Goal: Task Accomplishment & Management: Use online tool/utility

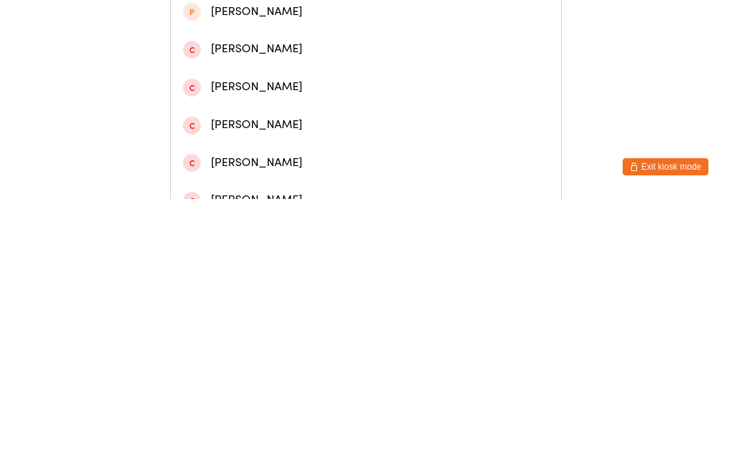
type input "[PERSON_NAME]"
click at [294, 81] on div "[PERSON_NAME]" at bounding box center [366, 62] width 391 height 38
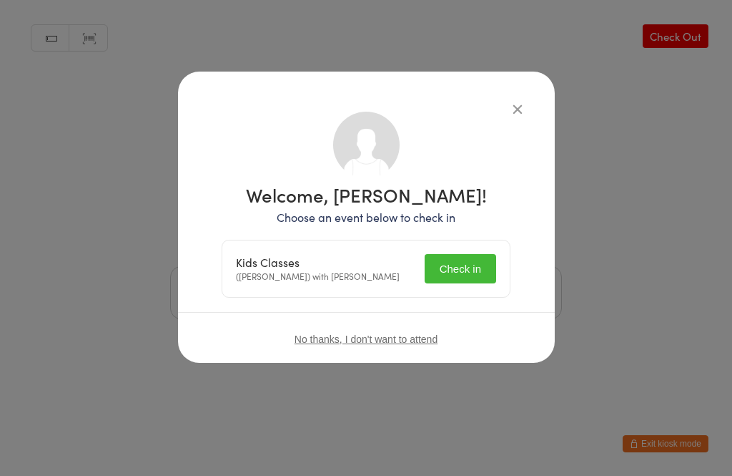
click at [461, 273] on button "Check in" at bounding box center [461, 268] width 72 height 29
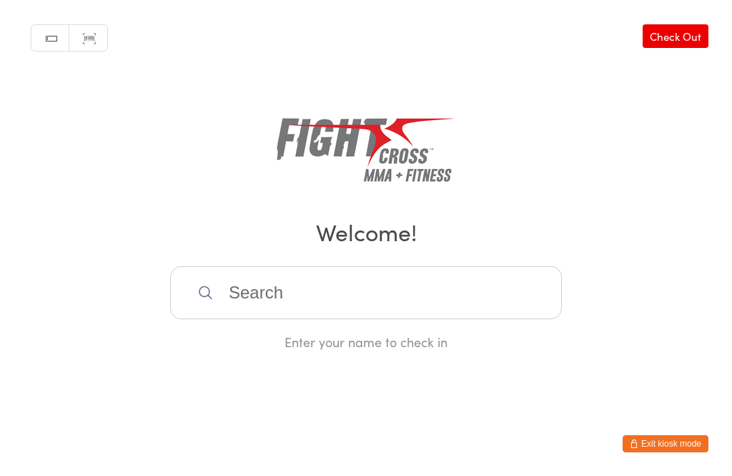
click at [413, 308] on input "search" at bounding box center [366, 292] width 392 height 53
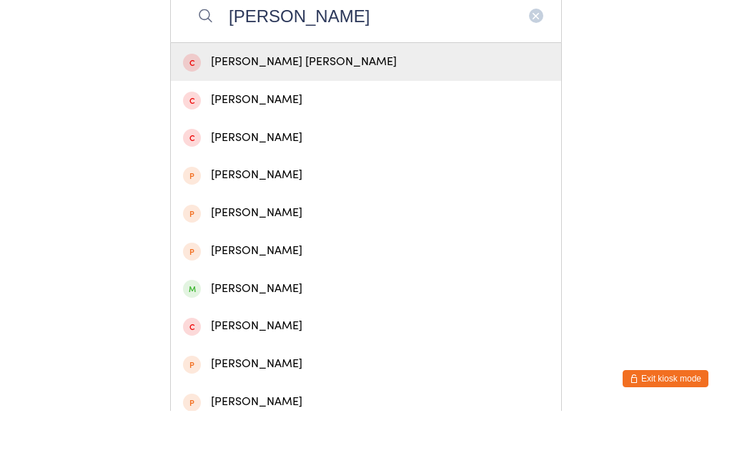
scroll to position [221, 0]
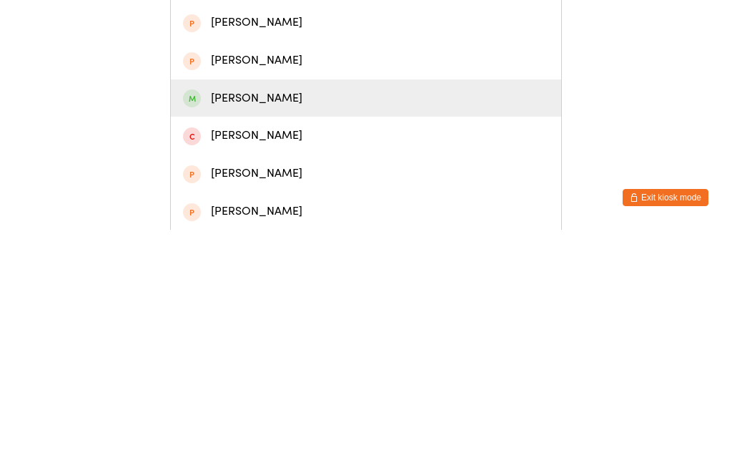
type input "[PERSON_NAME]"
click at [282, 335] on div "[PERSON_NAME]" at bounding box center [366, 344] width 366 height 19
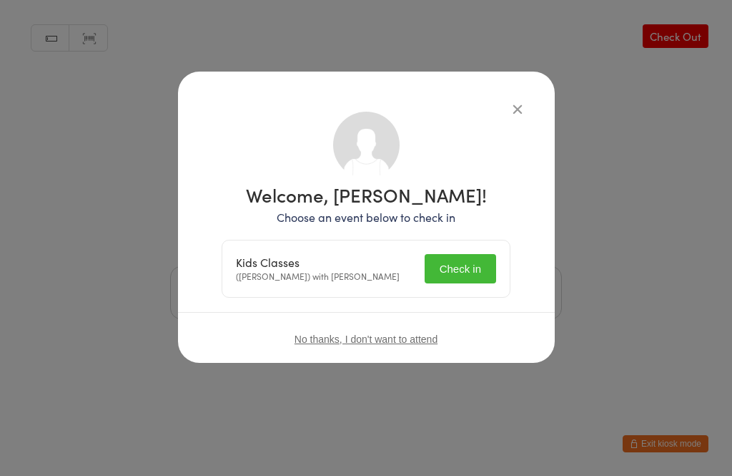
click at [471, 270] on button "Check in" at bounding box center [461, 268] width 72 height 29
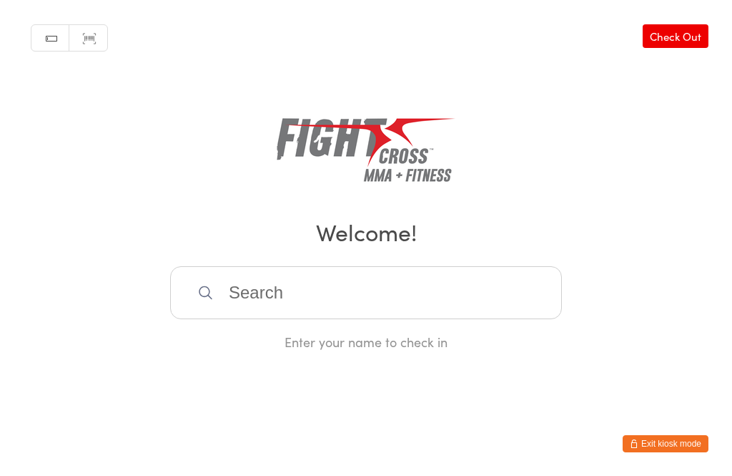
click at [246, 278] on input "search" at bounding box center [366, 292] width 392 height 53
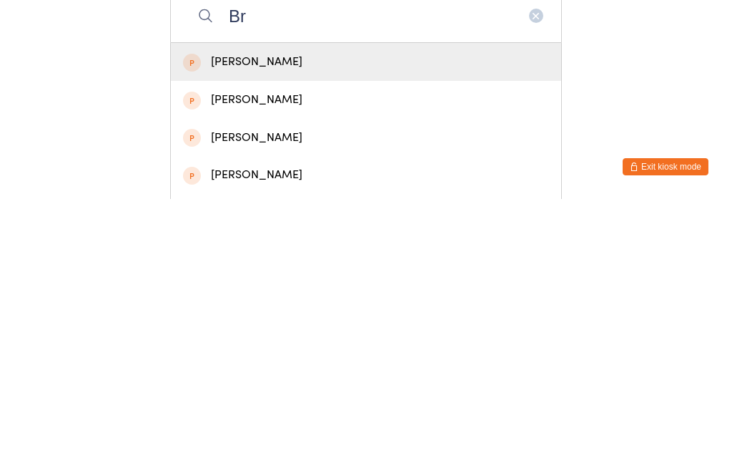
type input "B"
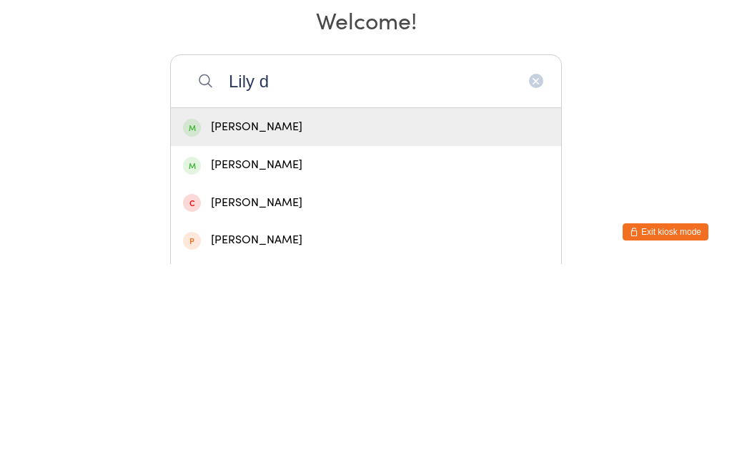
type input "Lily d"
click at [225, 329] on div "[PERSON_NAME]" at bounding box center [366, 338] width 366 height 19
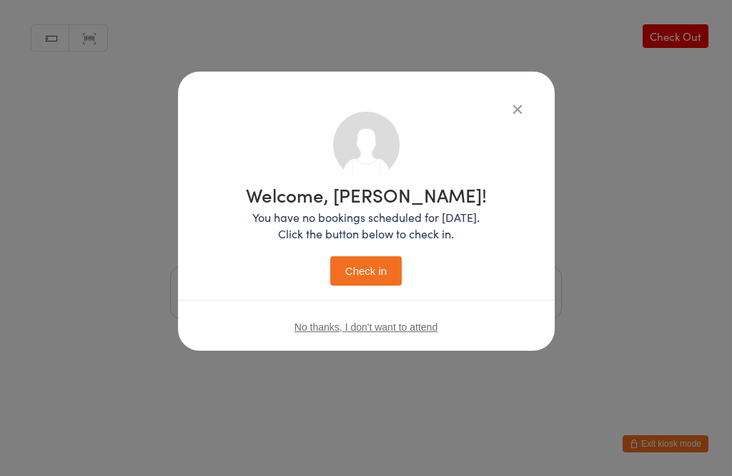
click at [355, 280] on button "Check in" at bounding box center [366, 270] width 72 height 29
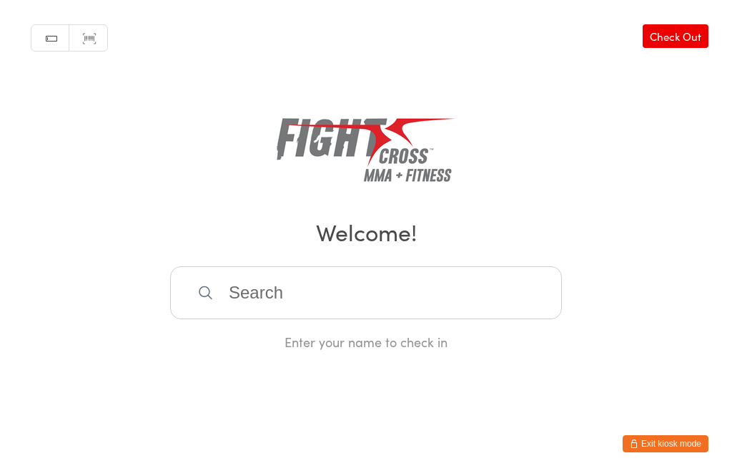
click at [378, 299] on input "search" at bounding box center [366, 292] width 392 height 53
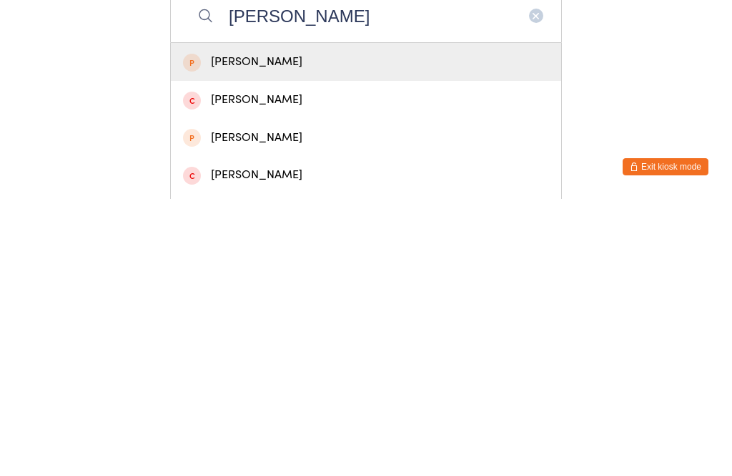
type input "[PERSON_NAME]"
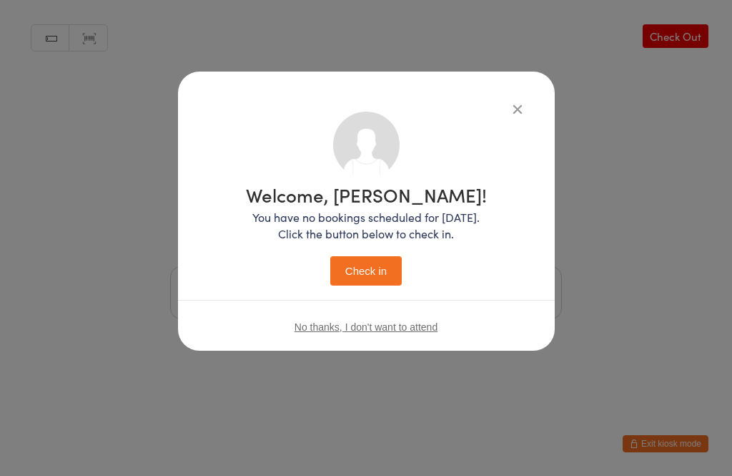
click at [381, 270] on button "Check in" at bounding box center [366, 270] width 72 height 29
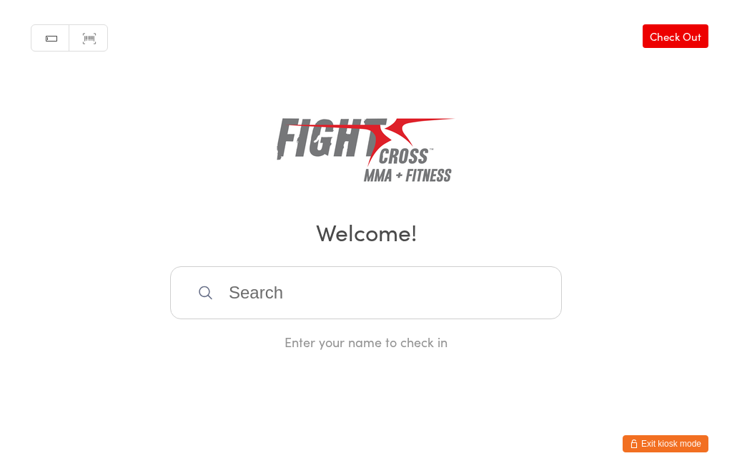
click at [483, 318] on input "search" at bounding box center [366, 292] width 392 height 53
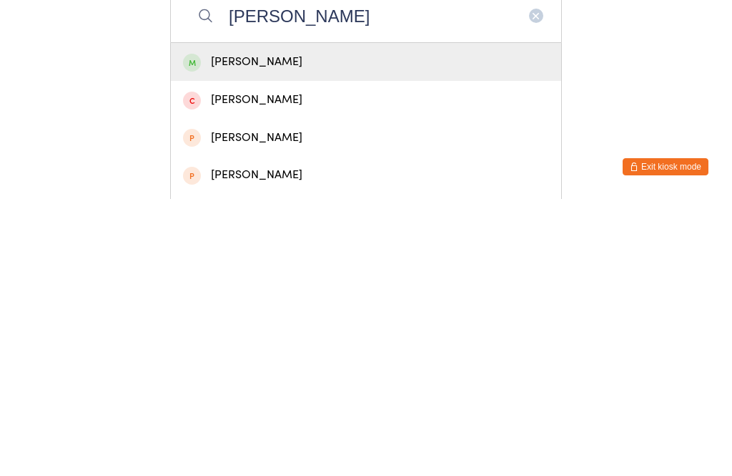
type input "[PERSON_NAME]"
click at [382, 329] on div "[PERSON_NAME]" at bounding box center [366, 338] width 366 height 19
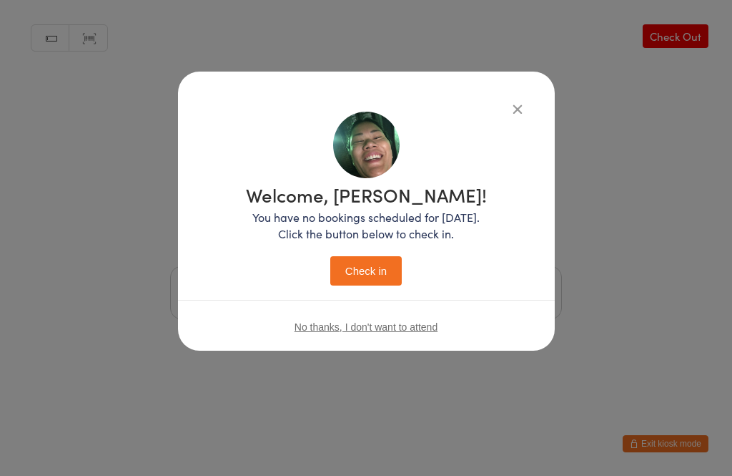
click at [376, 268] on button "Check in" at bounding box center [366, 270] width 72 height 29
